Goal: Transaction & Acquisition: Book appointment/travel/reservation

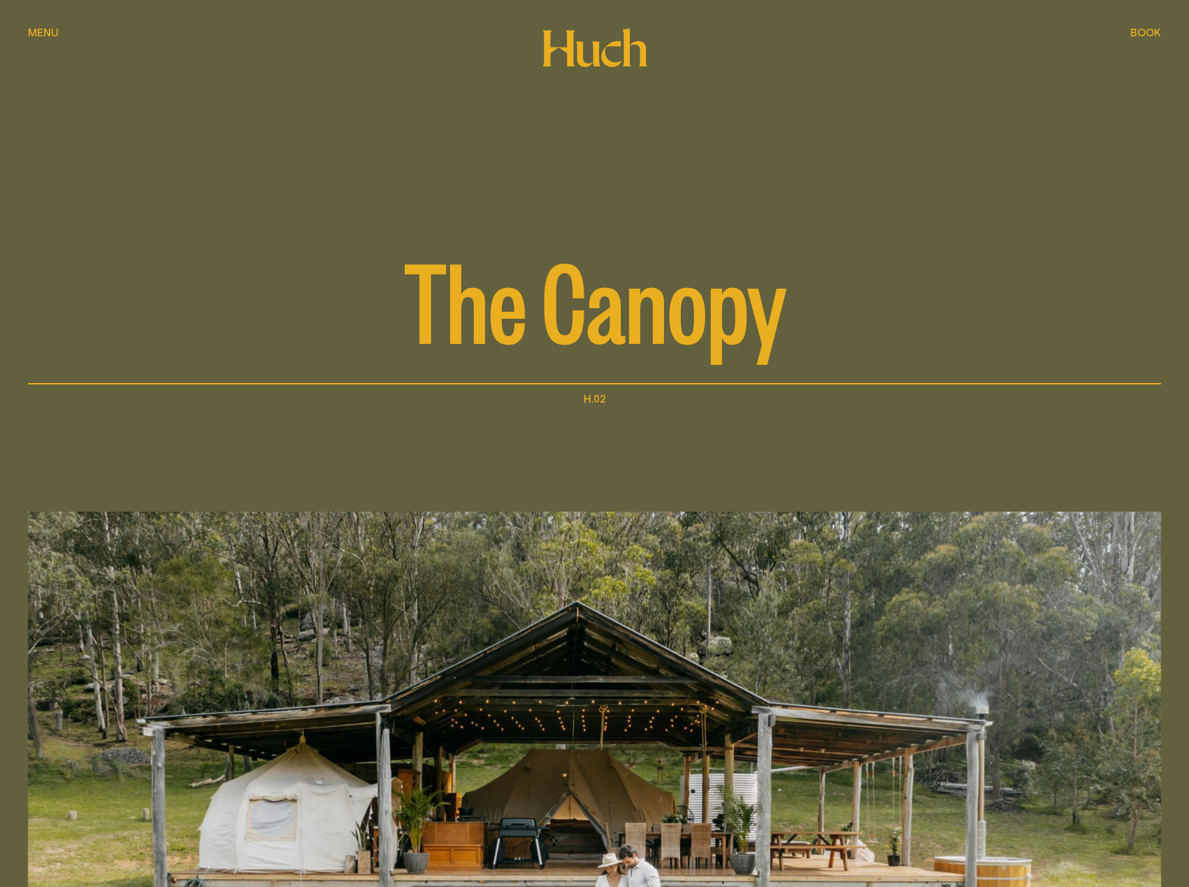
click at [1134, 29] on div "Book Book" at bounding box center [1145, 32] width 31 height 10
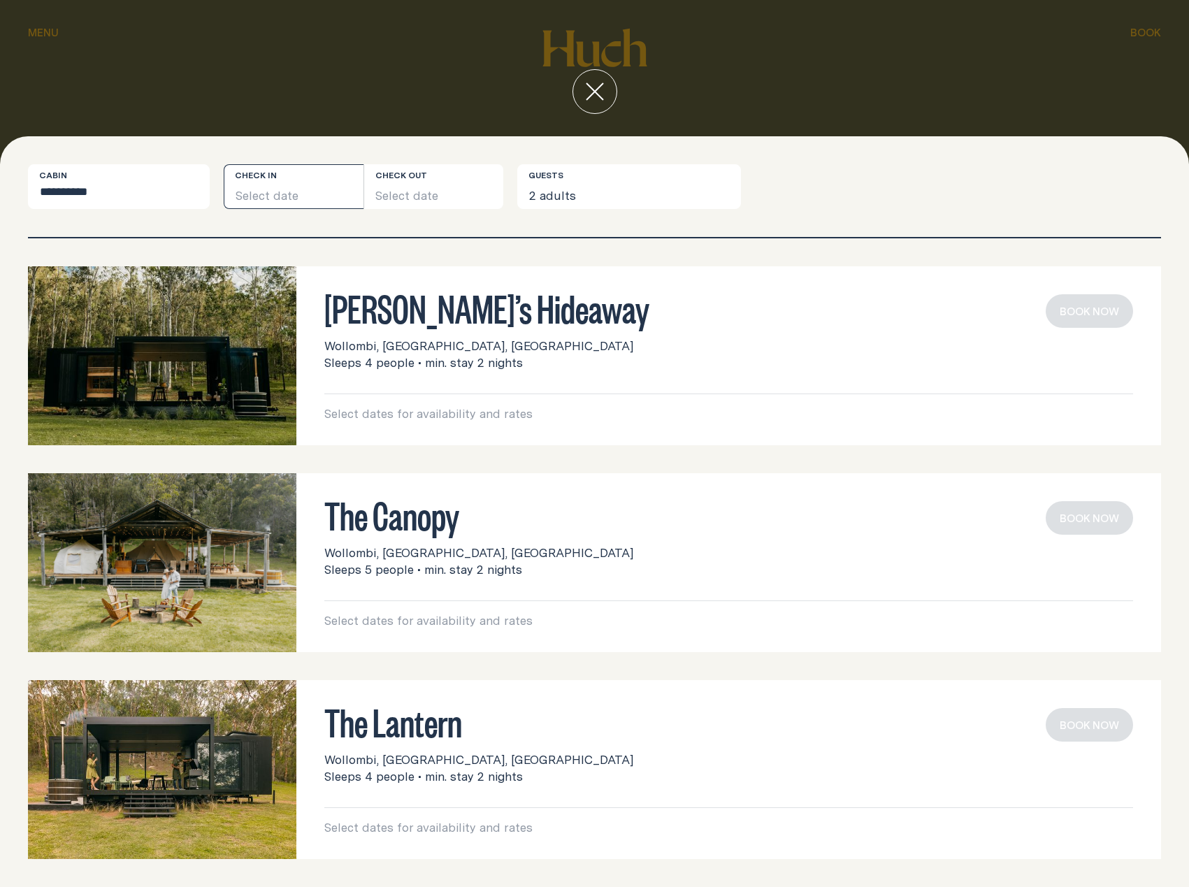
click at [283, 189] on button "Select date" at bounding box center [294, 186] width 140 height 45
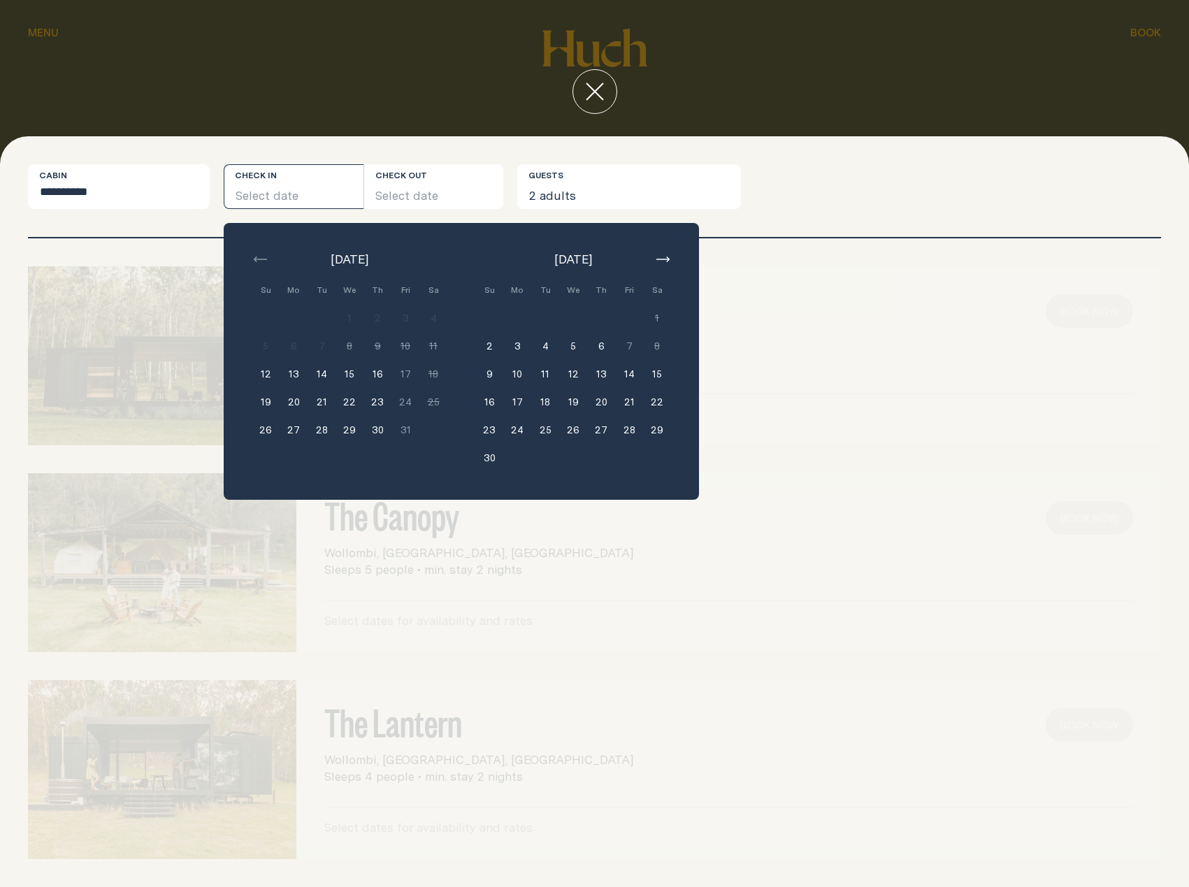
click at [296, 404] on button "20" at bounding box center [294, 402] width 28 height 28
click at [378, 408] on button "23" at bounding box center [377, 402] width 28 height 28
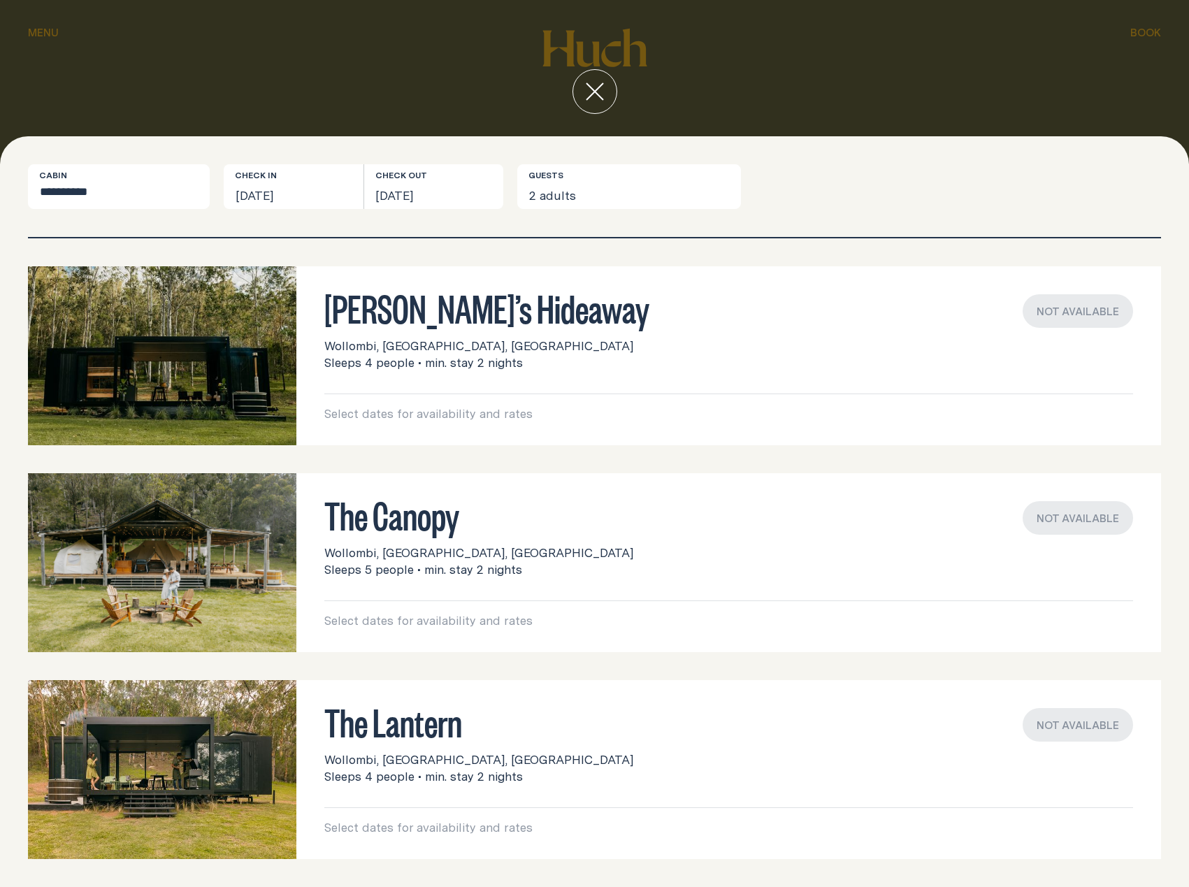
click at [434, 623] on p "Select dates for availability and rates" at bounding box center [728, 620] width 809 height 17
click at [285, 188] on button "[DATE]" at bounding box center [294, 186] width 140 height 45
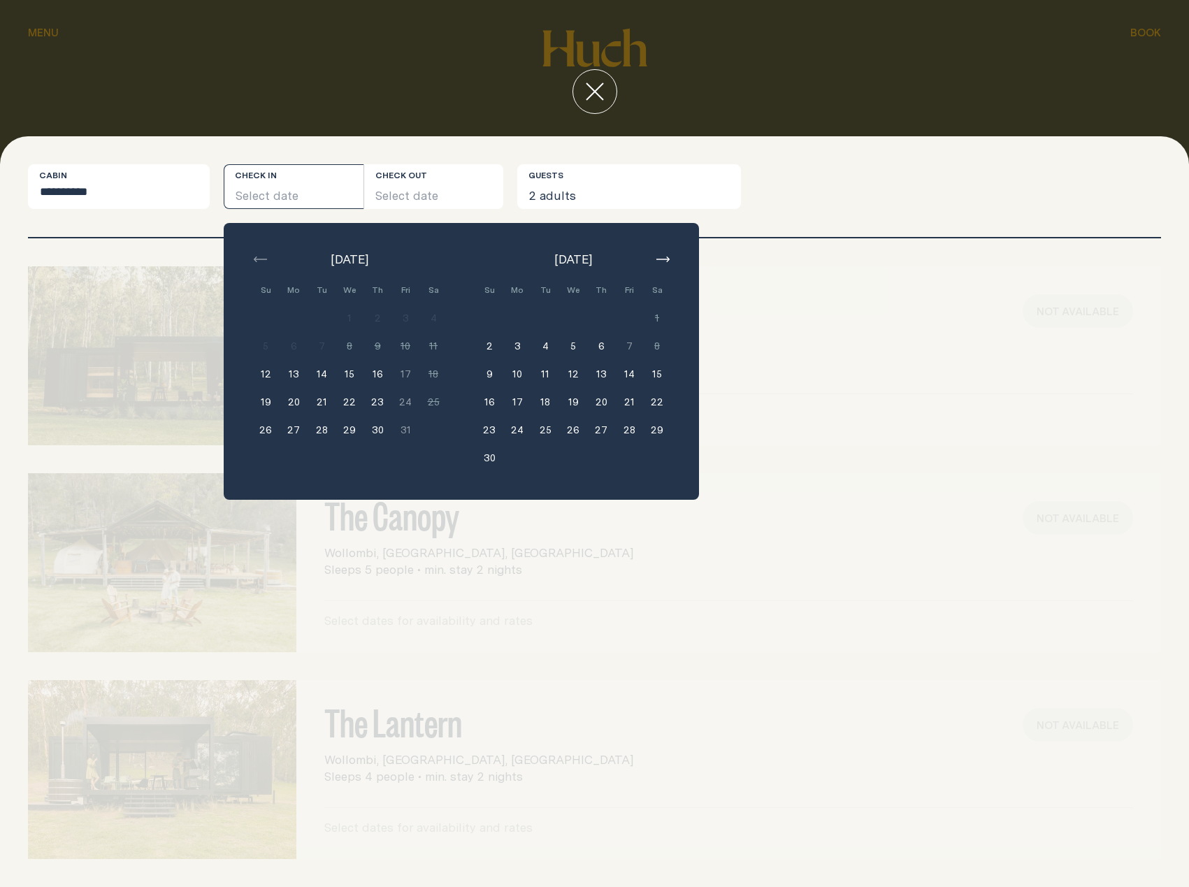
click at [266, 433] on button "26" at bounding box center [266, 430] width 28 height 28
click at [373, 429] on button "30" at bounding box center [377, 430] width 28 height 28
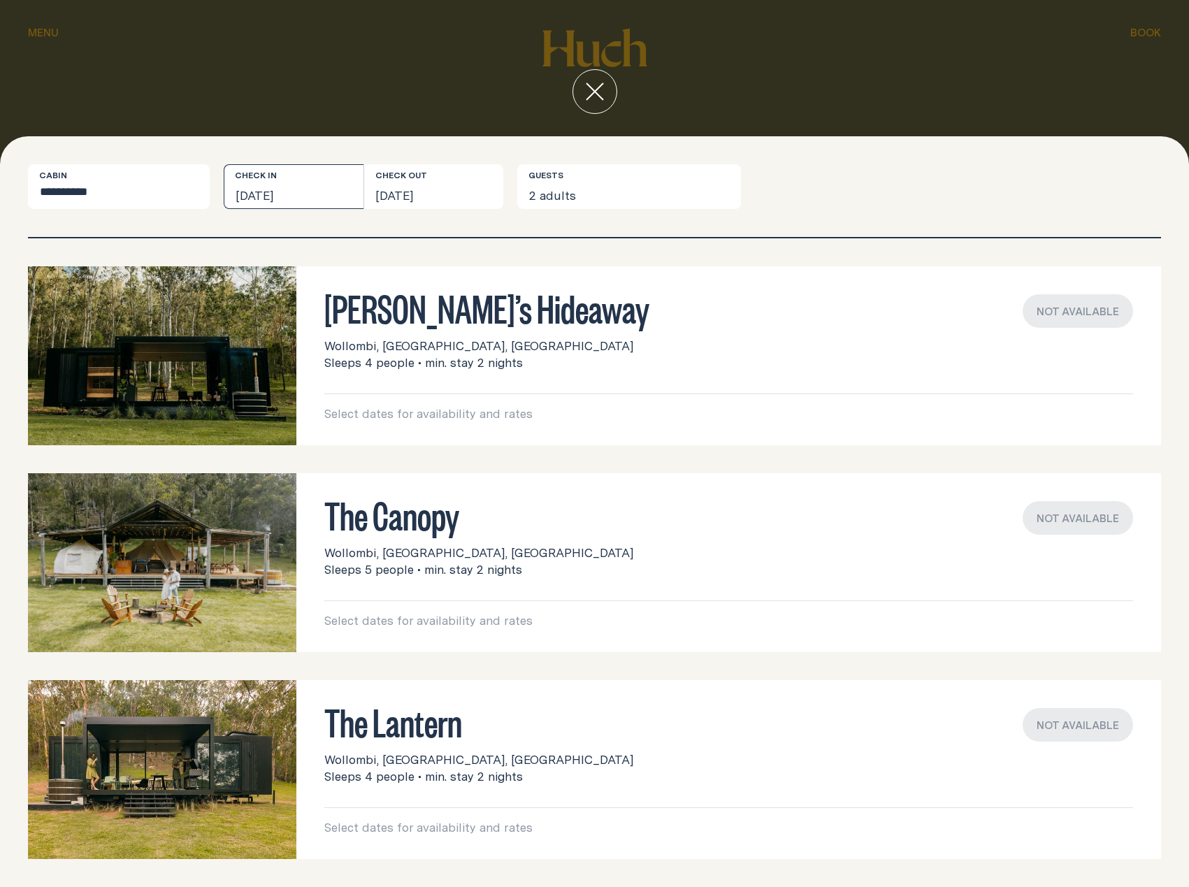
click at [285, 190] on button "[DATE]" at bounding box center [294, 186] width 140 height 45
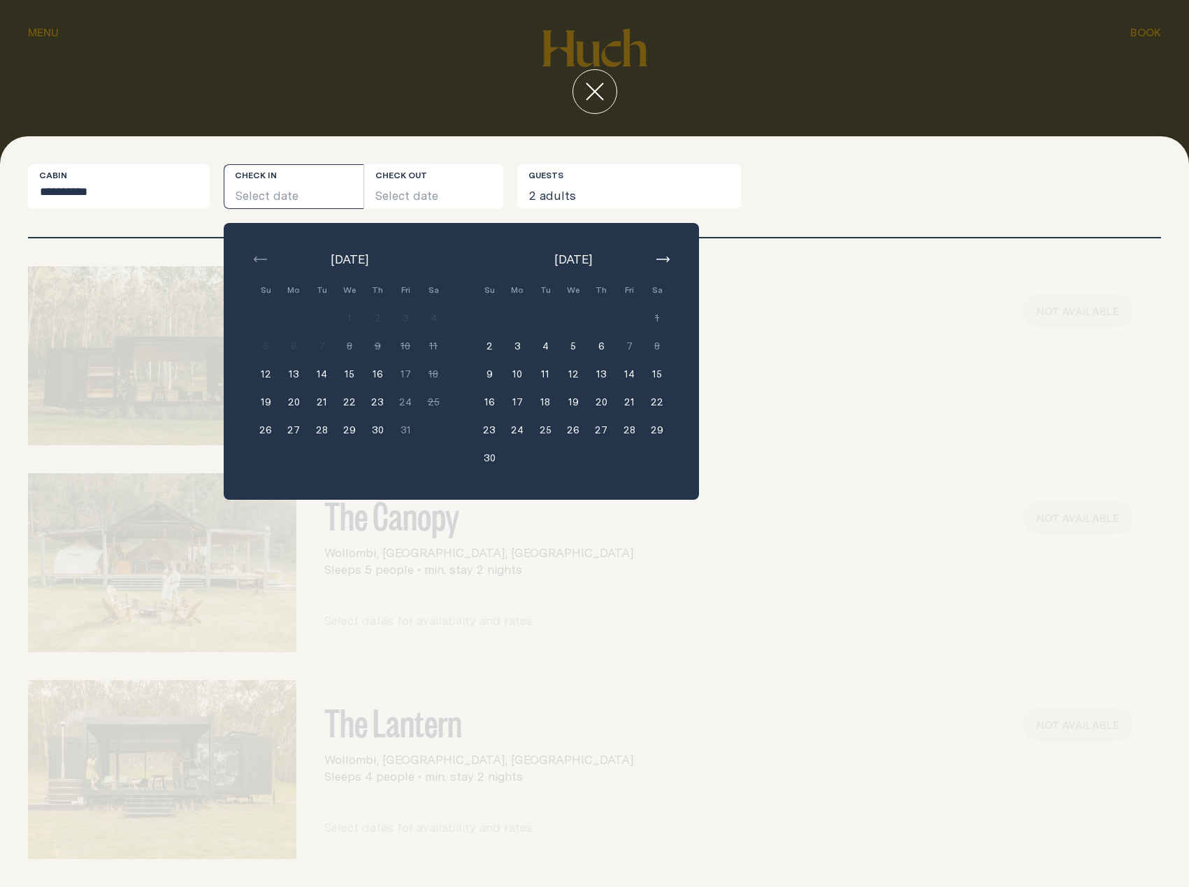
click at [488, 400] on button "16" at bounding box center [489, 402] width 28 height 28
click at [563, 404] on button "19" at bounding box center [573, 402] width 28 height 28
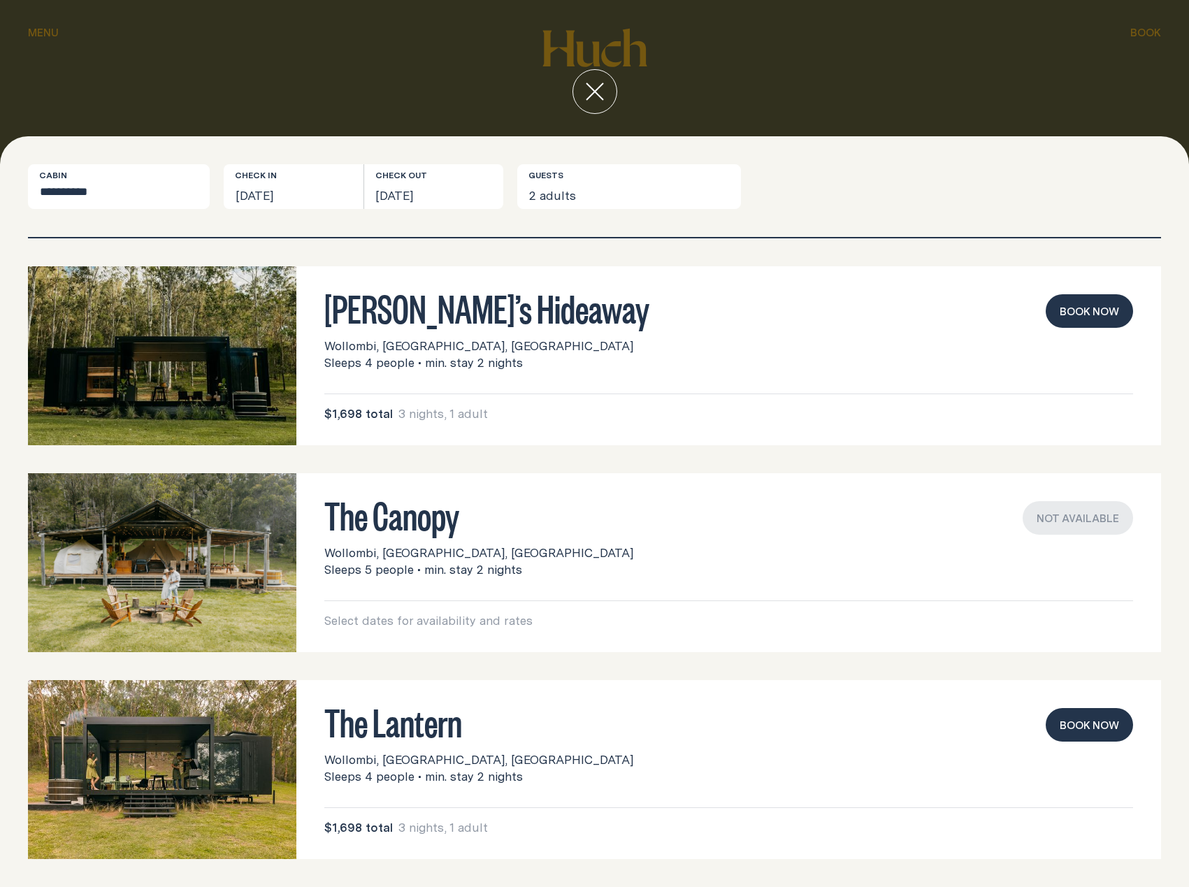
click at [1088, 309] on button "Book now" at bounding box center [1089, 311] width 87 height 34
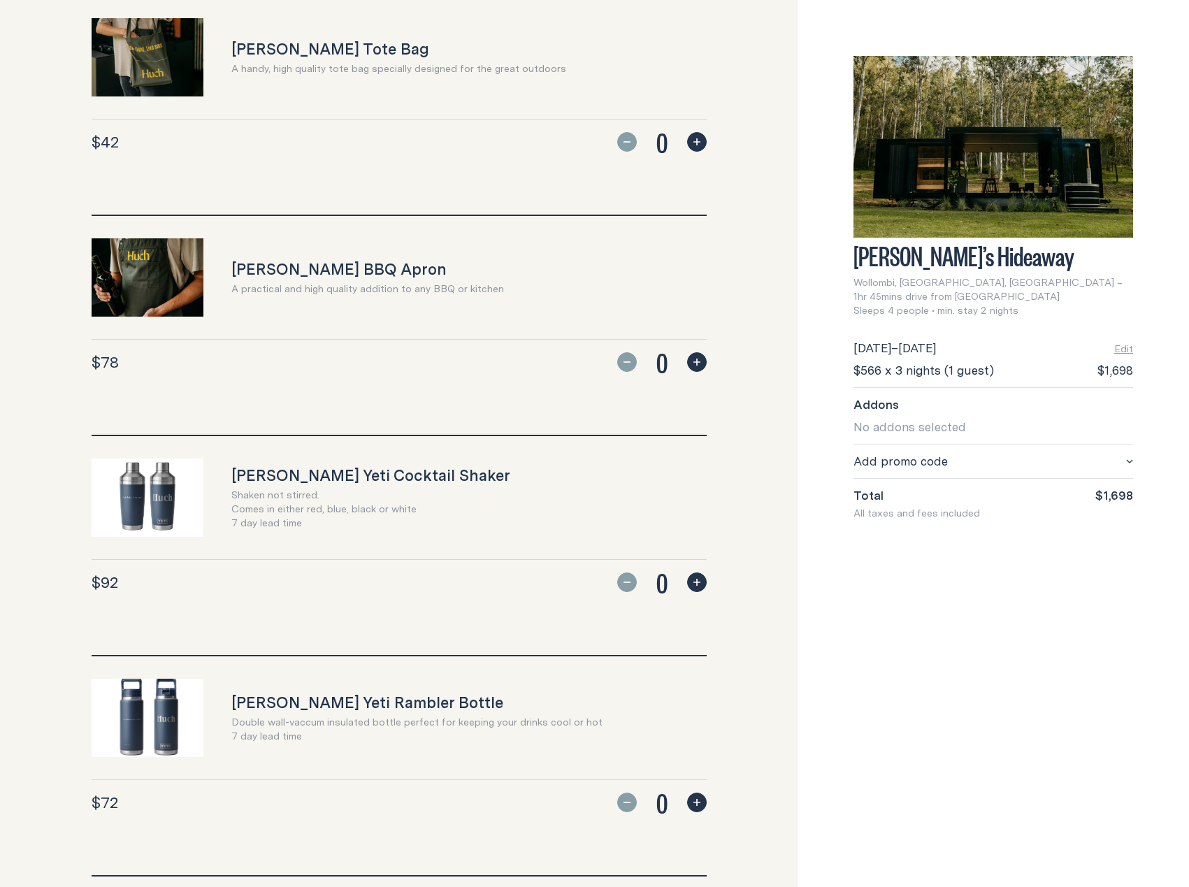
scroll to position [629, 0]
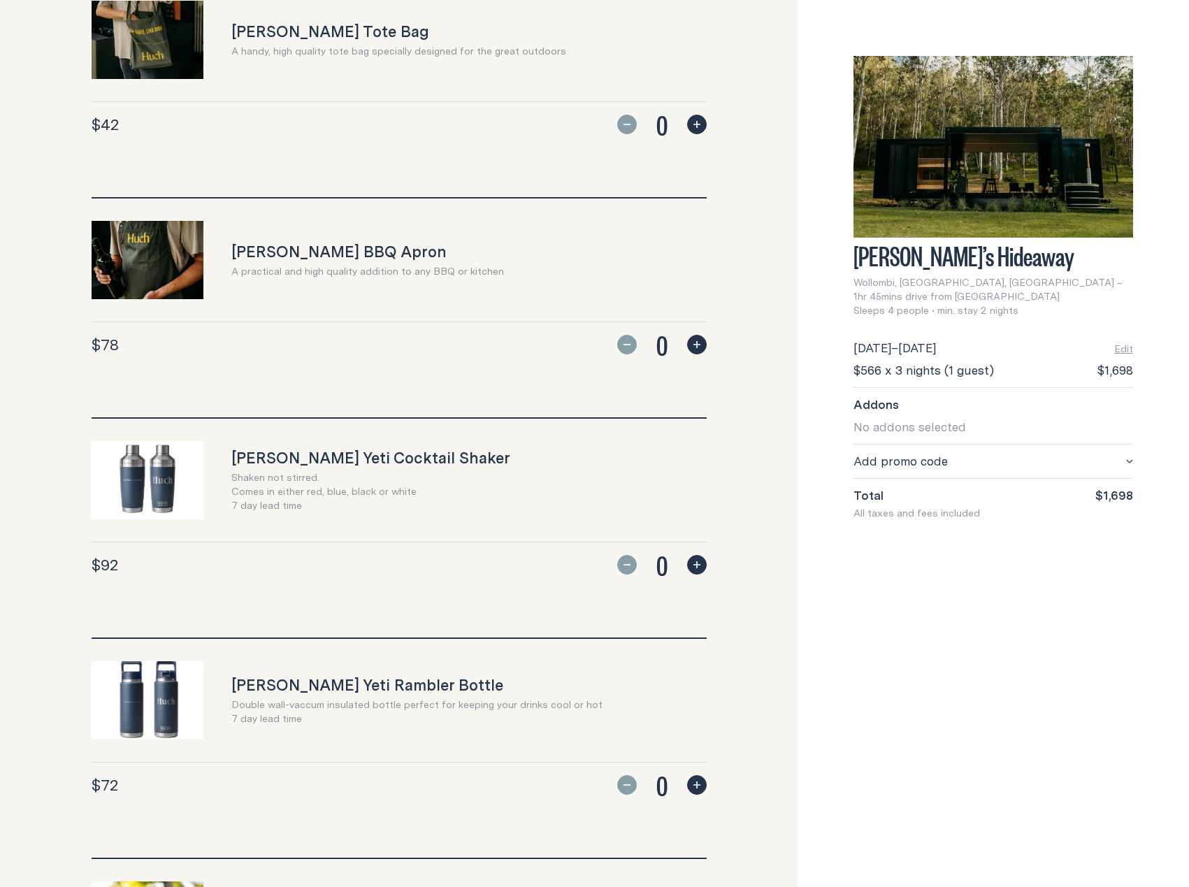
click at [969, 138] on img at bounding box center [993, 147] width 280 height 182
